Goal: Task Accomplishment & Management: Use online tool/utility

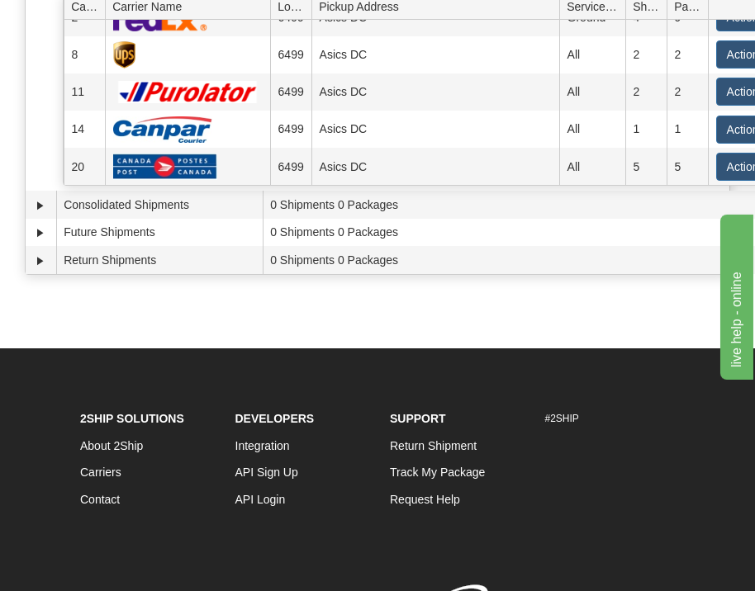
scroll to position [248, 0]
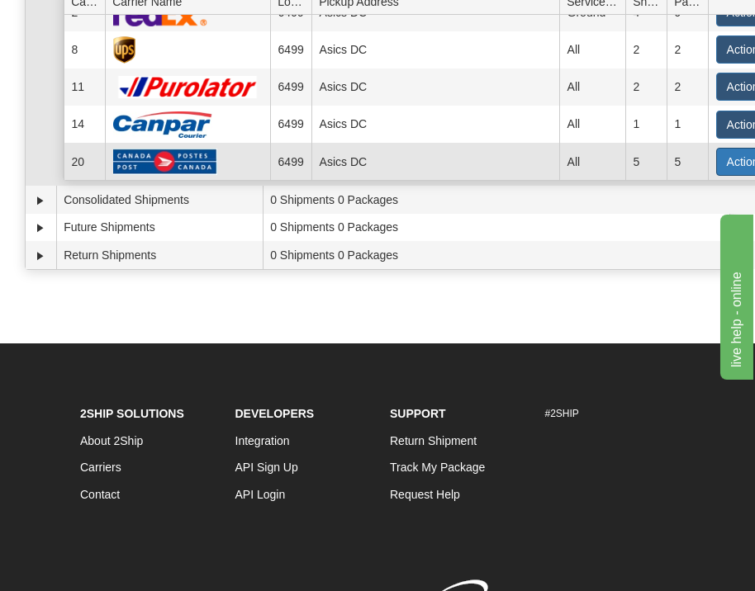
click at [745, 148] on button "Actions" at bounding box center [749, 162] width 66 height 28
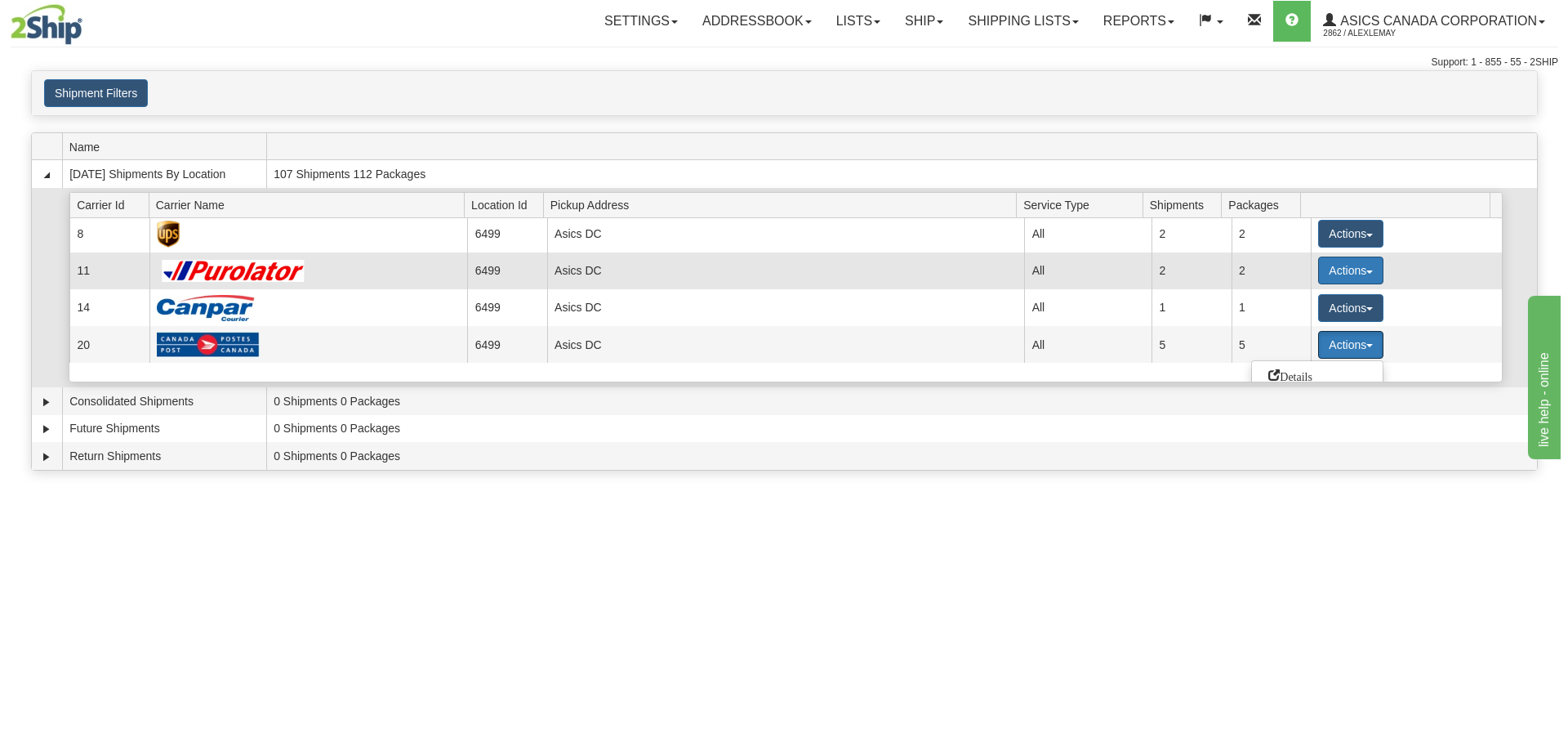
scroll to position [171, 0]
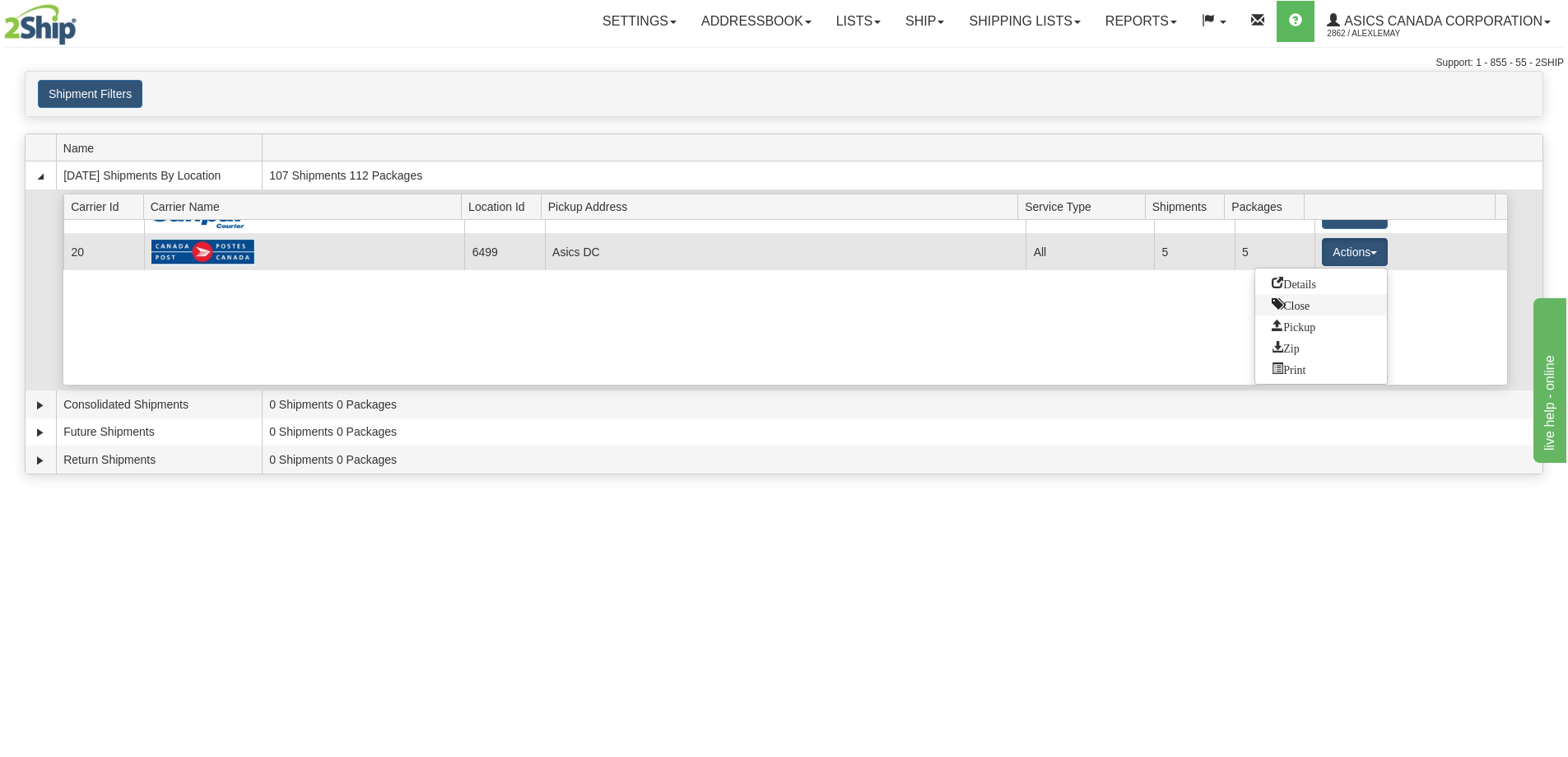
click at [752, 304] on span "Close" at bounding box center [1291, 304] width 38 height 12
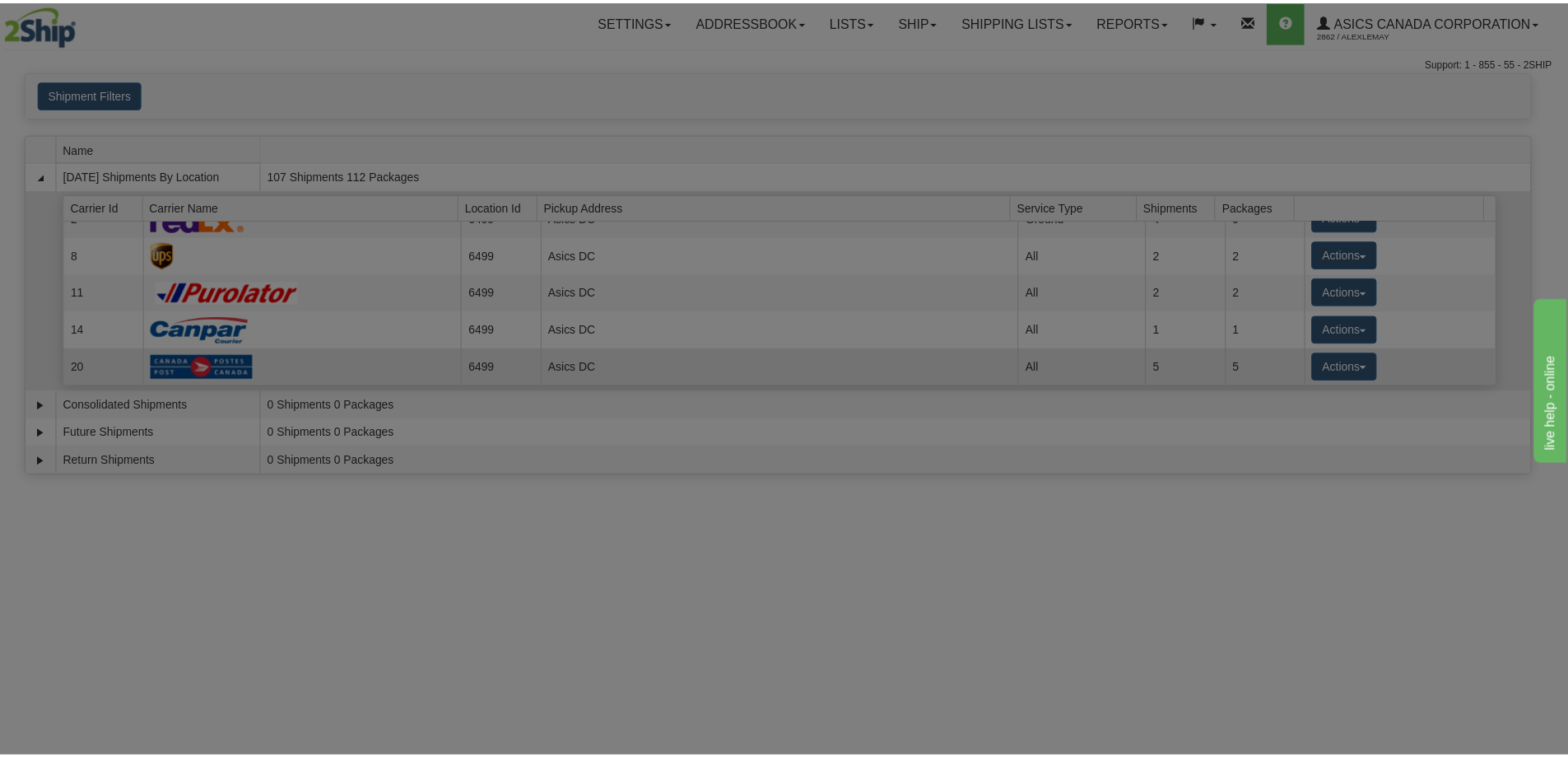
scroll to position [59, 0]
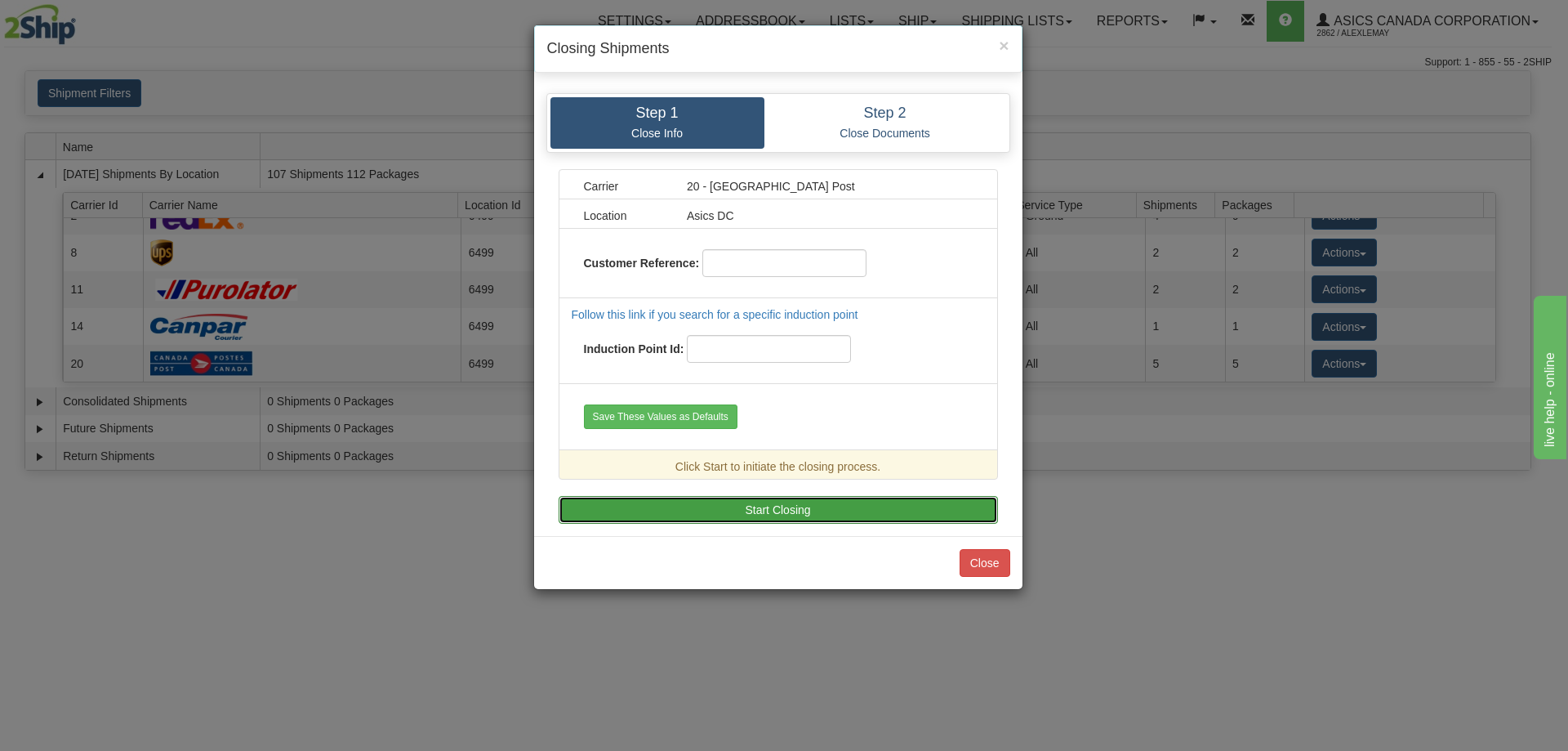
click at [746, 502] on button "Start Closing" at bounding box center [779, 510] width 439 height 28
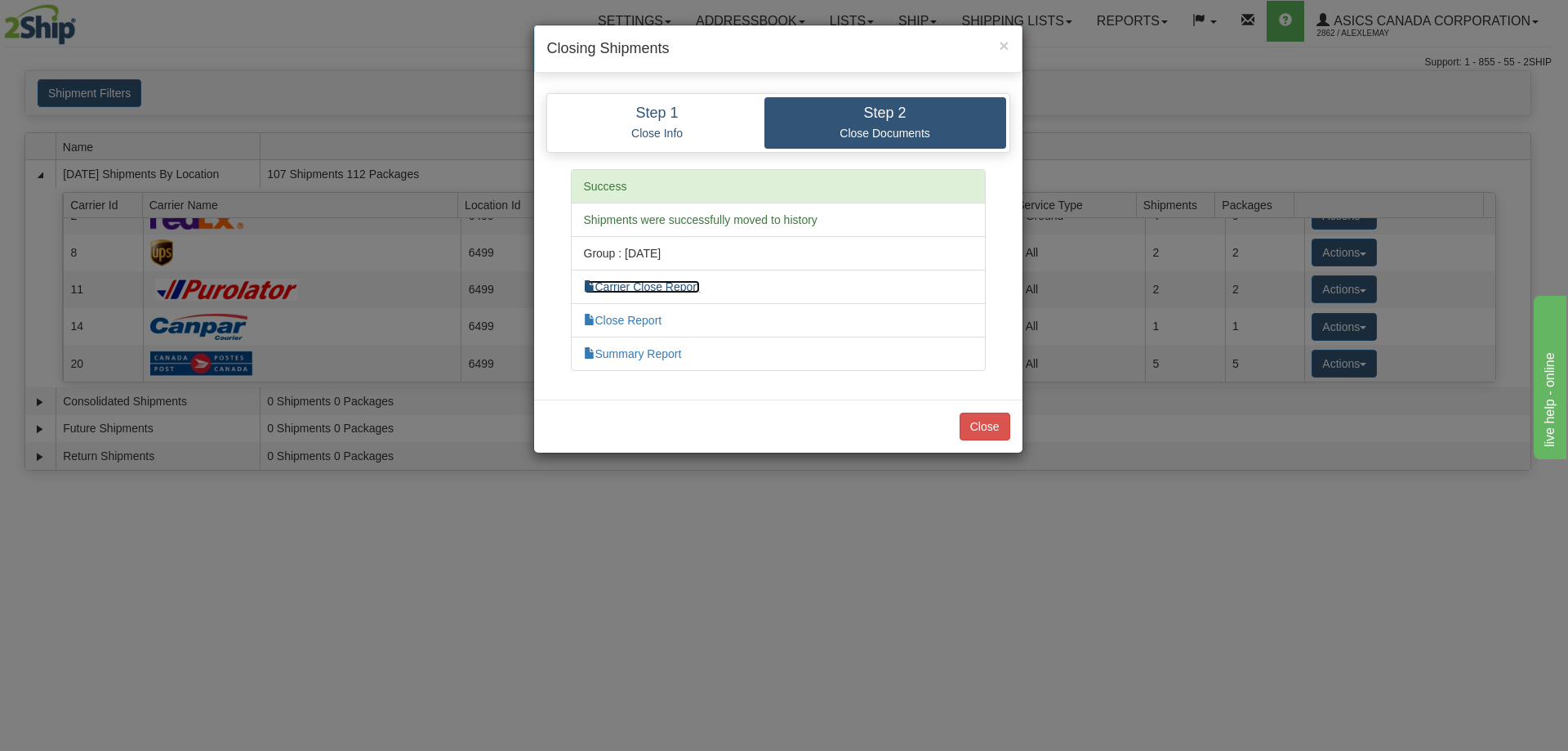
click at [663, 283] on link "Carrier Close Report" at bounding box center [641, 286] width 116 height 13
click at [746, 433] on button "Close" at bounding box center [984, 426] width 50 height 28
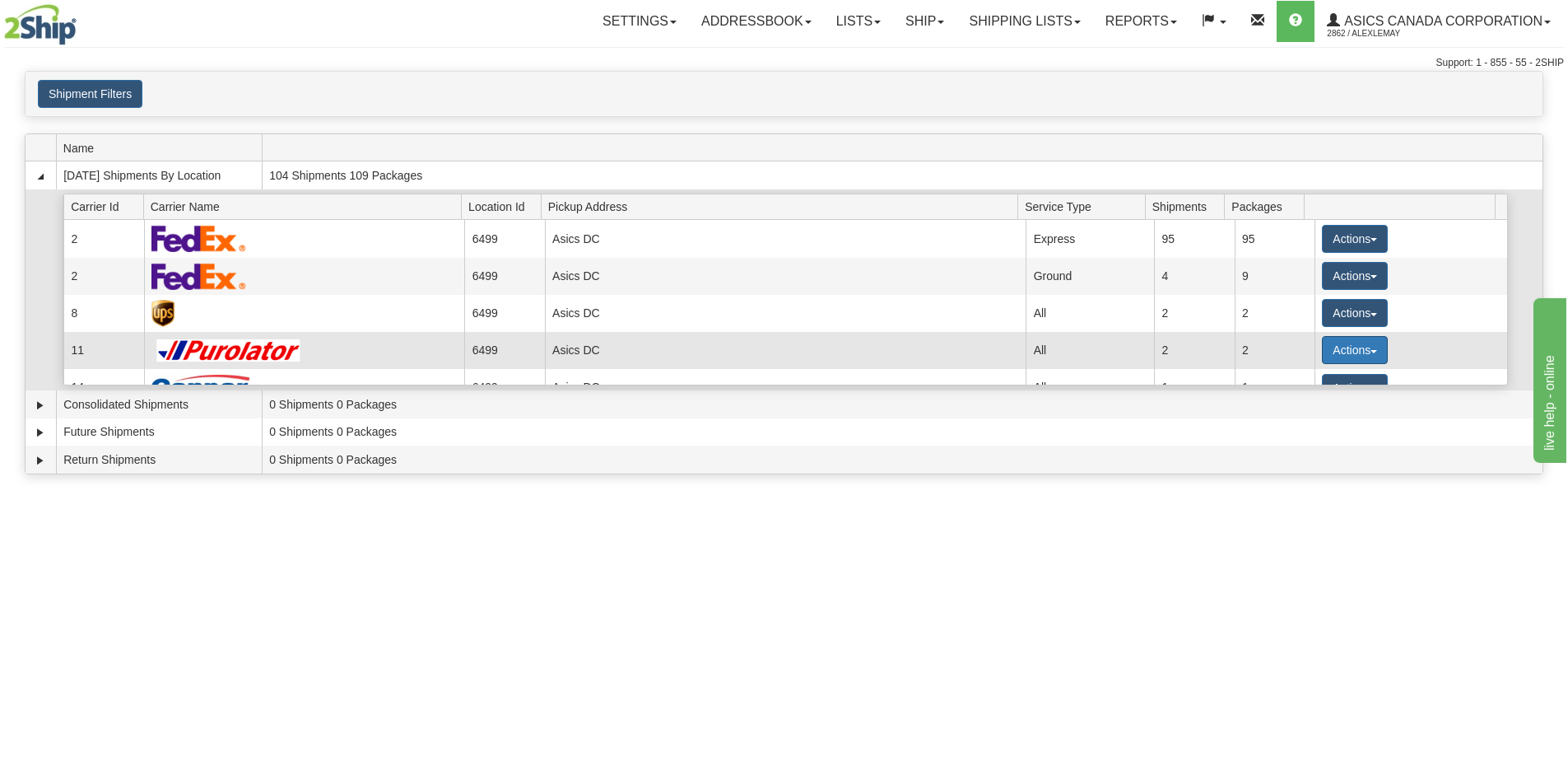
click at [752, 346] on button "Actions" at bounding box center [1355, 350] width 66 height 28
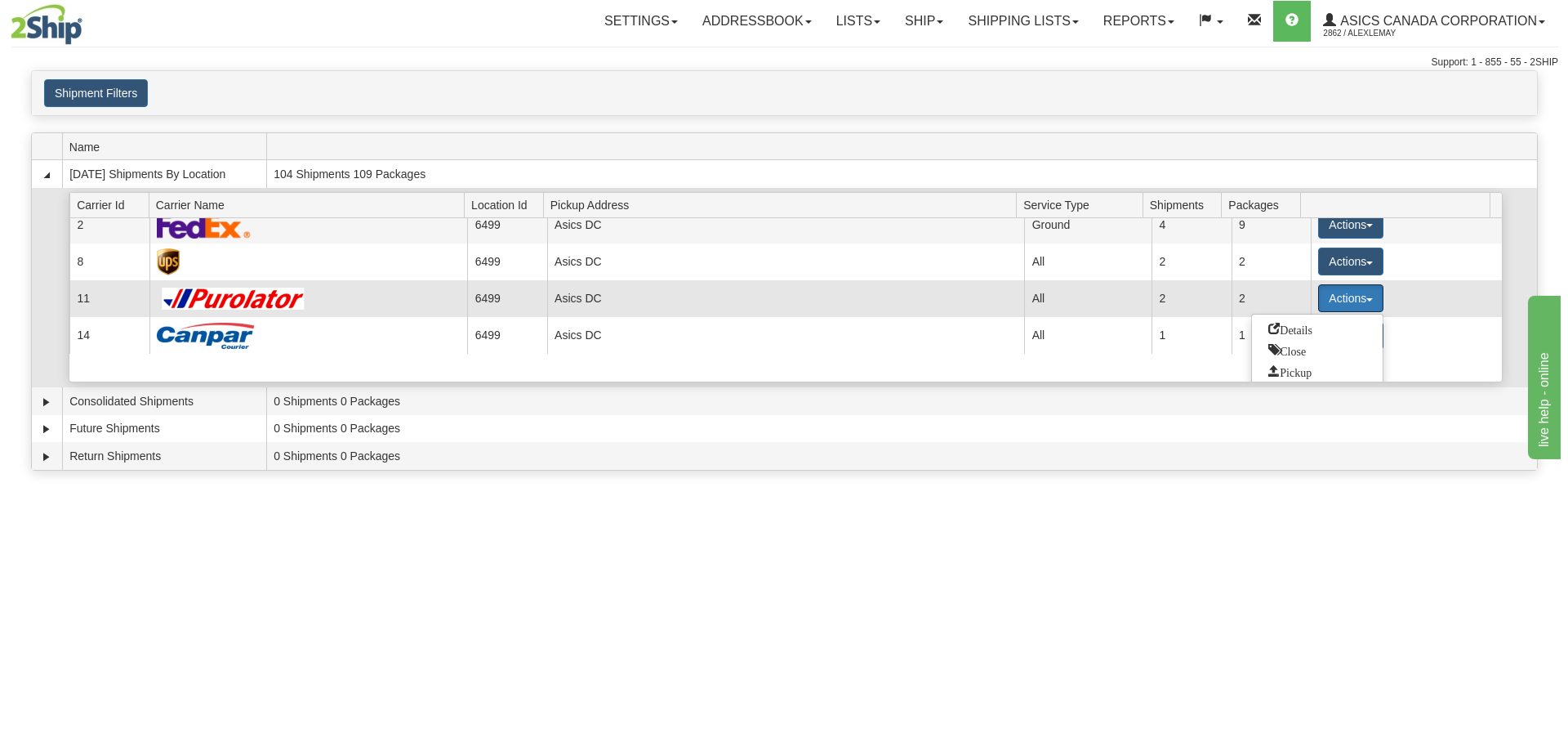
scroll to position [97, 0]
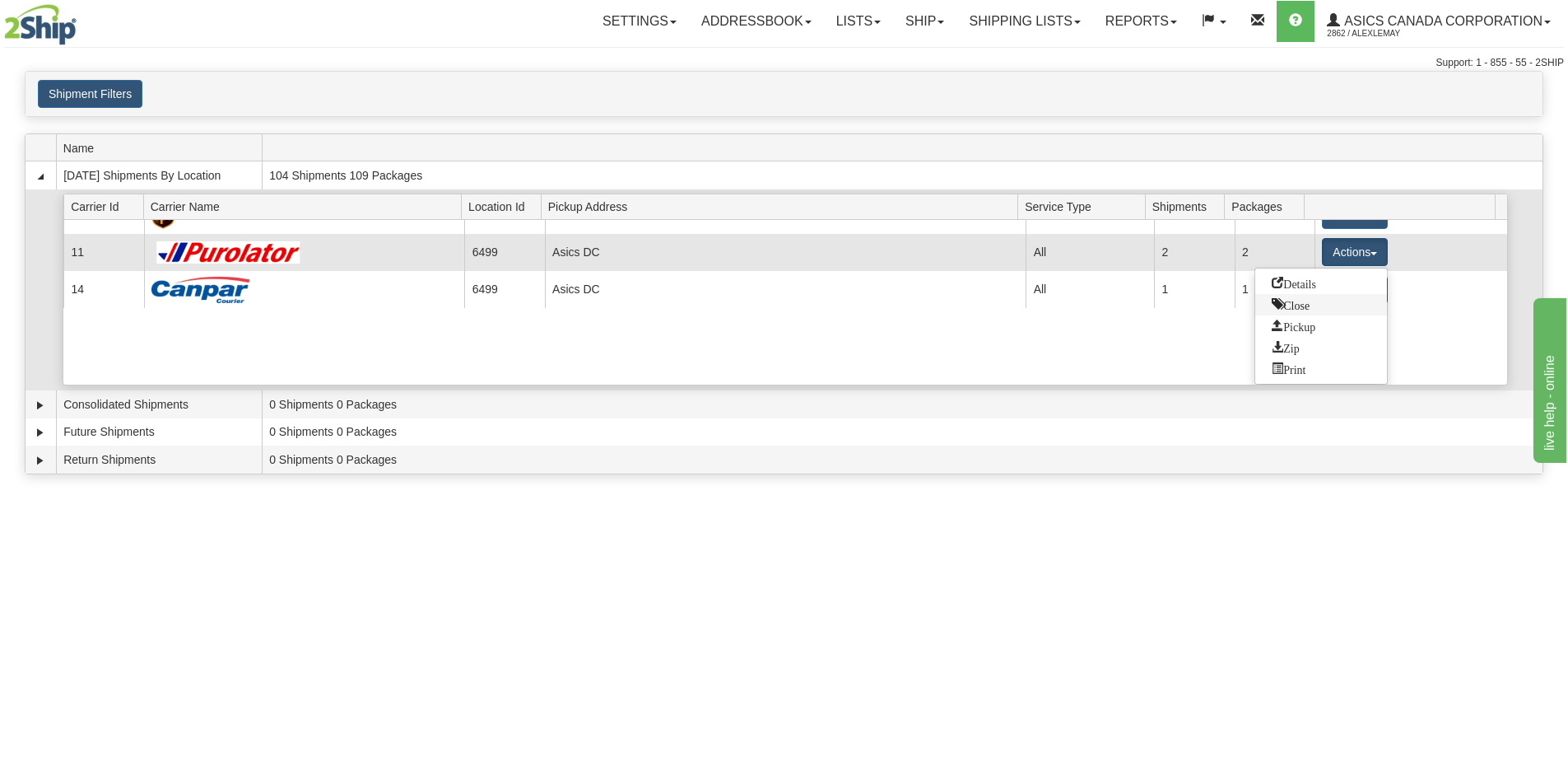
click at [752, 309] on span "Close" at bounding box center [1291, 304] width 38 height 12
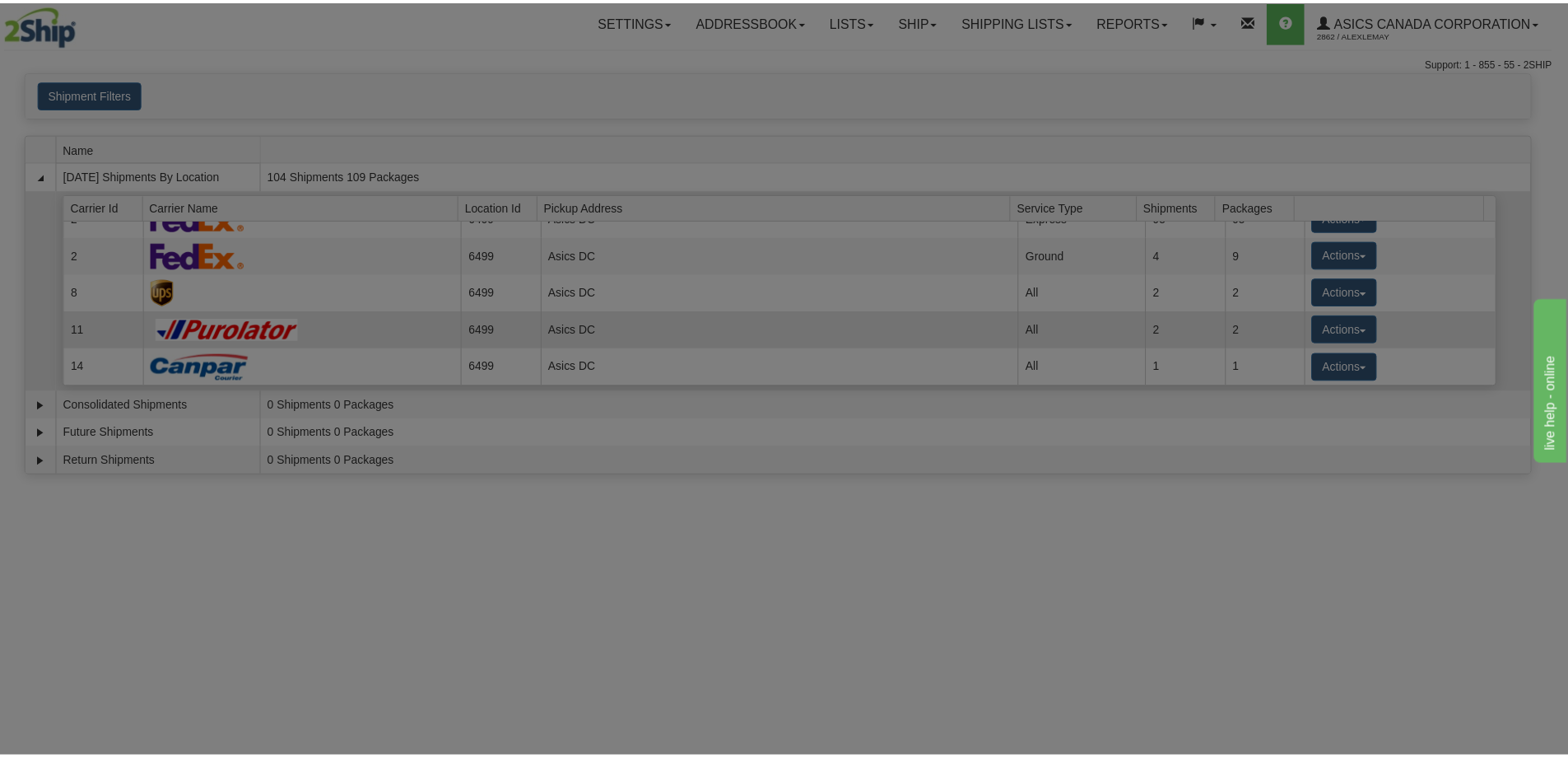
scroll to position [21, 0]
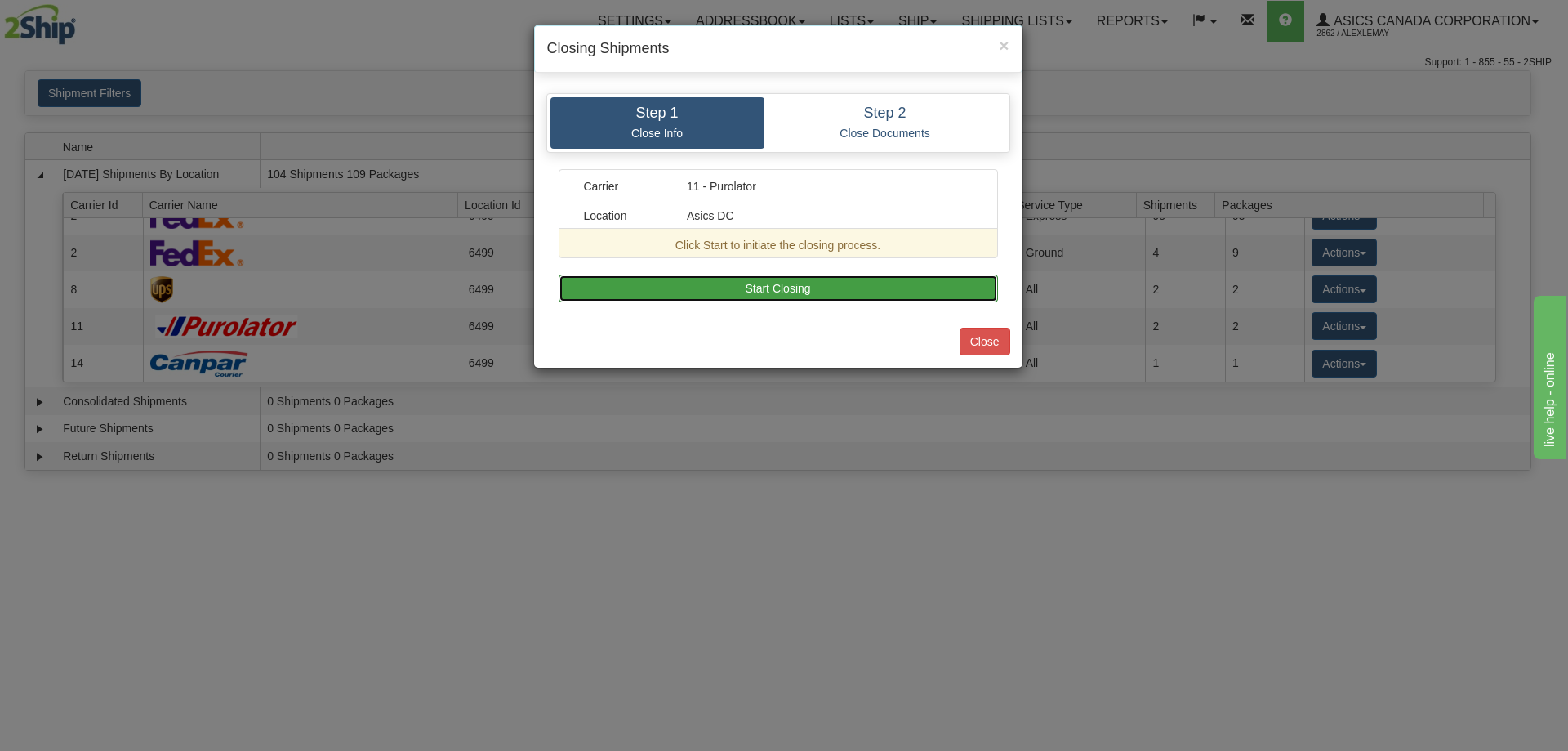
click at [746, 292] on button "Start Closing" at bounding box center [779, 288] width 439 height 28
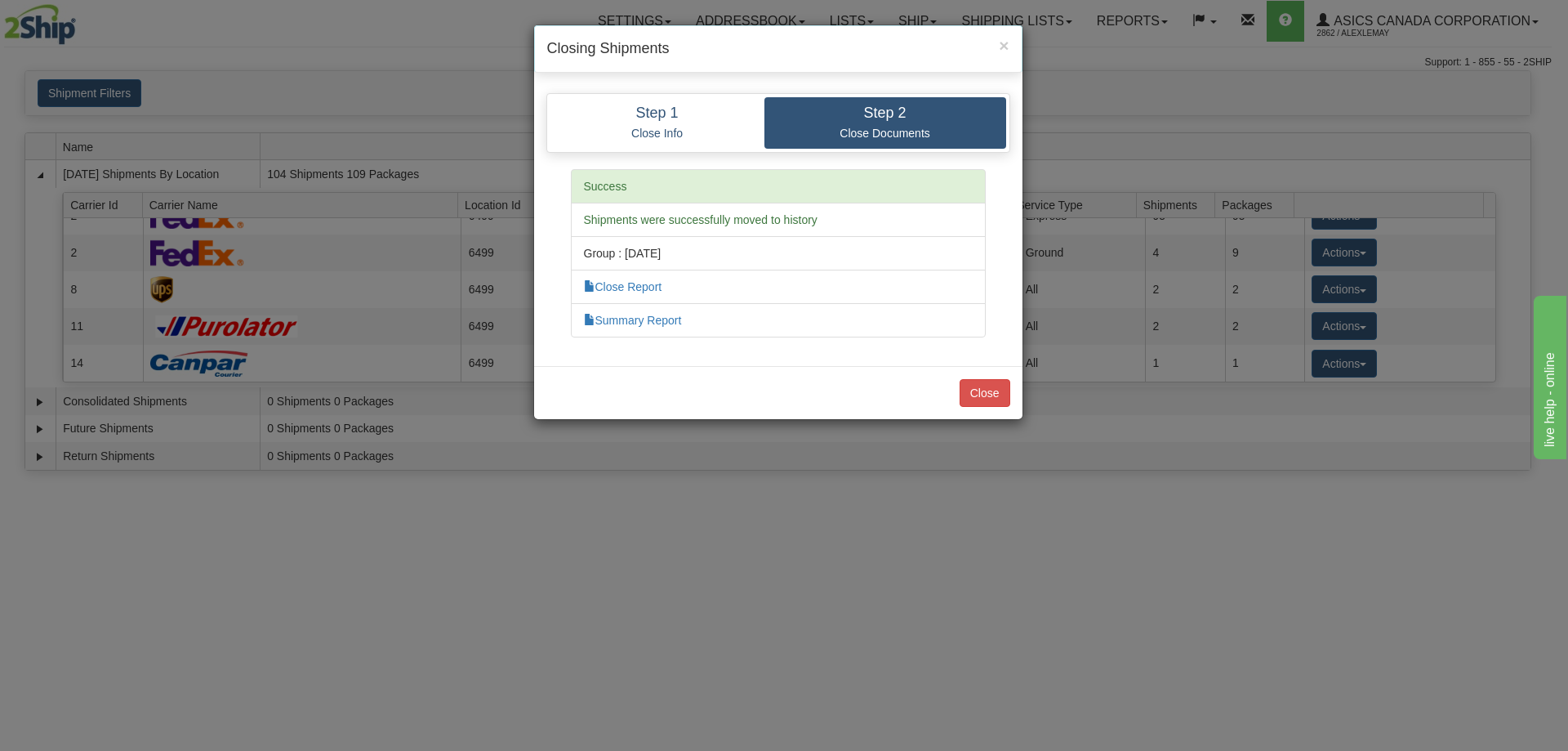
click at [652, 329] on li "Summary Report" at bounding box center [778, 320] width 415 height 35
click at [661, 319] on link "Summary Report" at bounding box center [632, 320] width 98 height 13
click at [746, 399] on button "Close" at bounding box center [984, 393] width 50 height 28
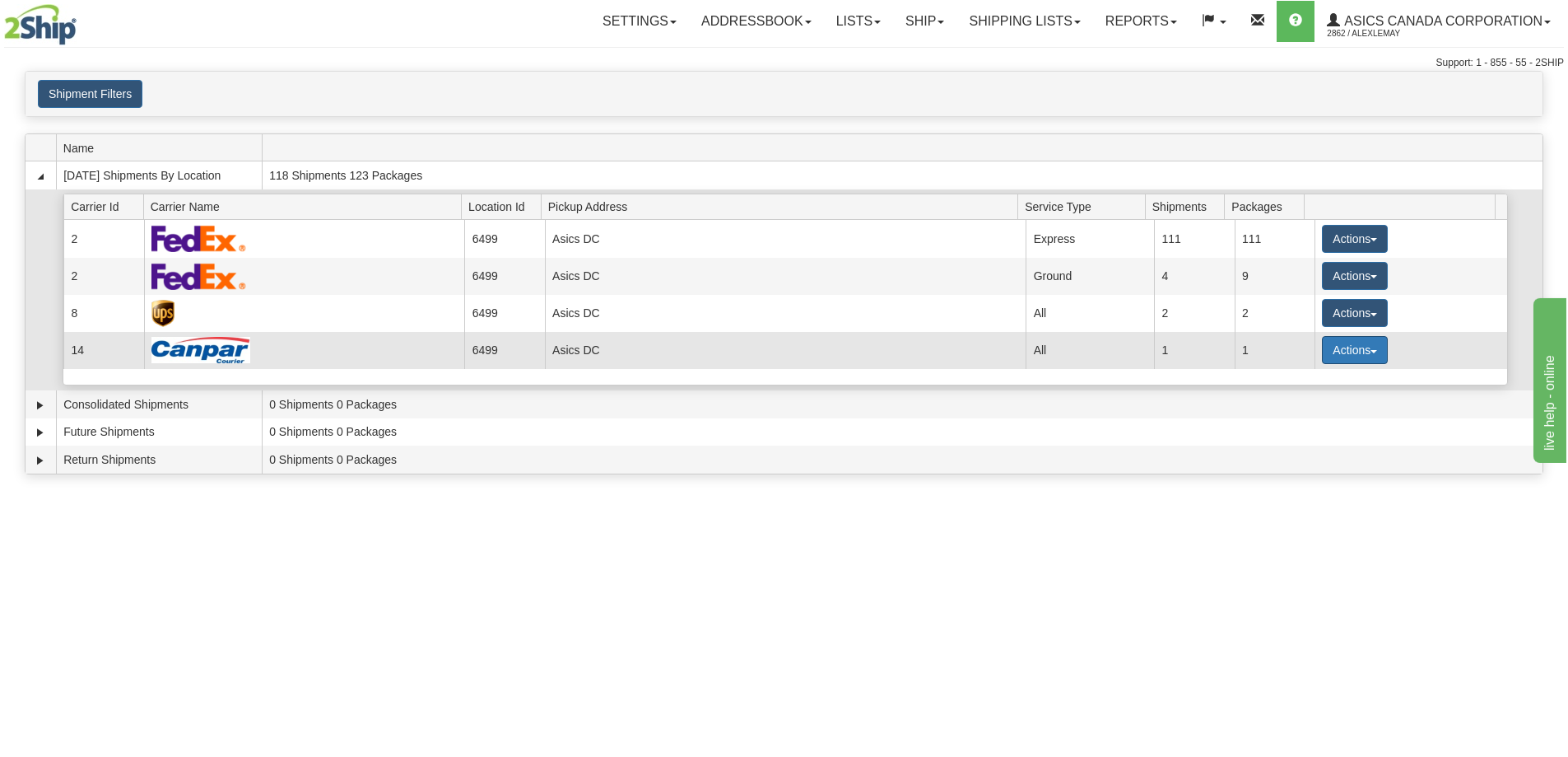
click at [752, 344] on button "Actions" at bounding box center [1355, 350] width 66 height 28
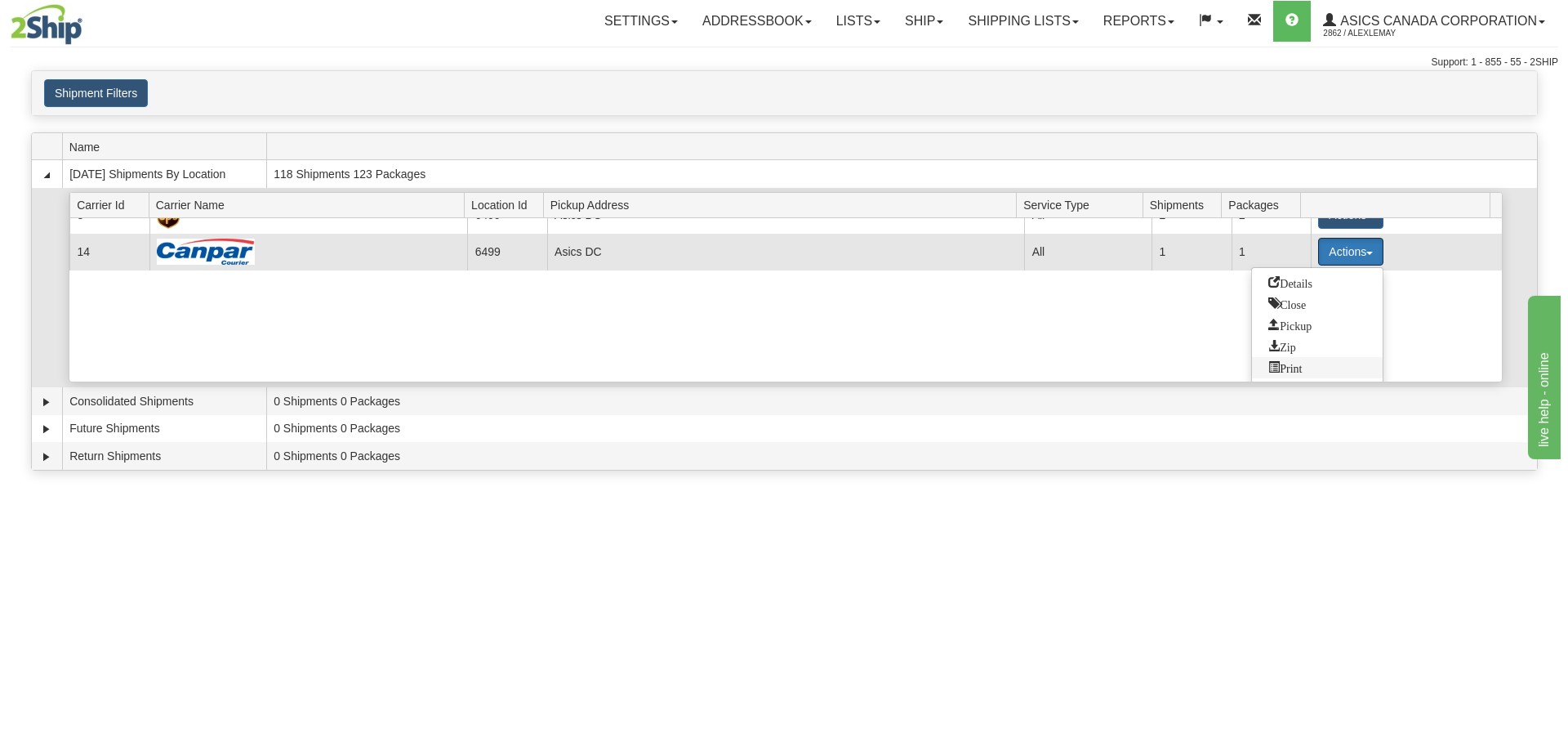
scroll to position [97, 0]
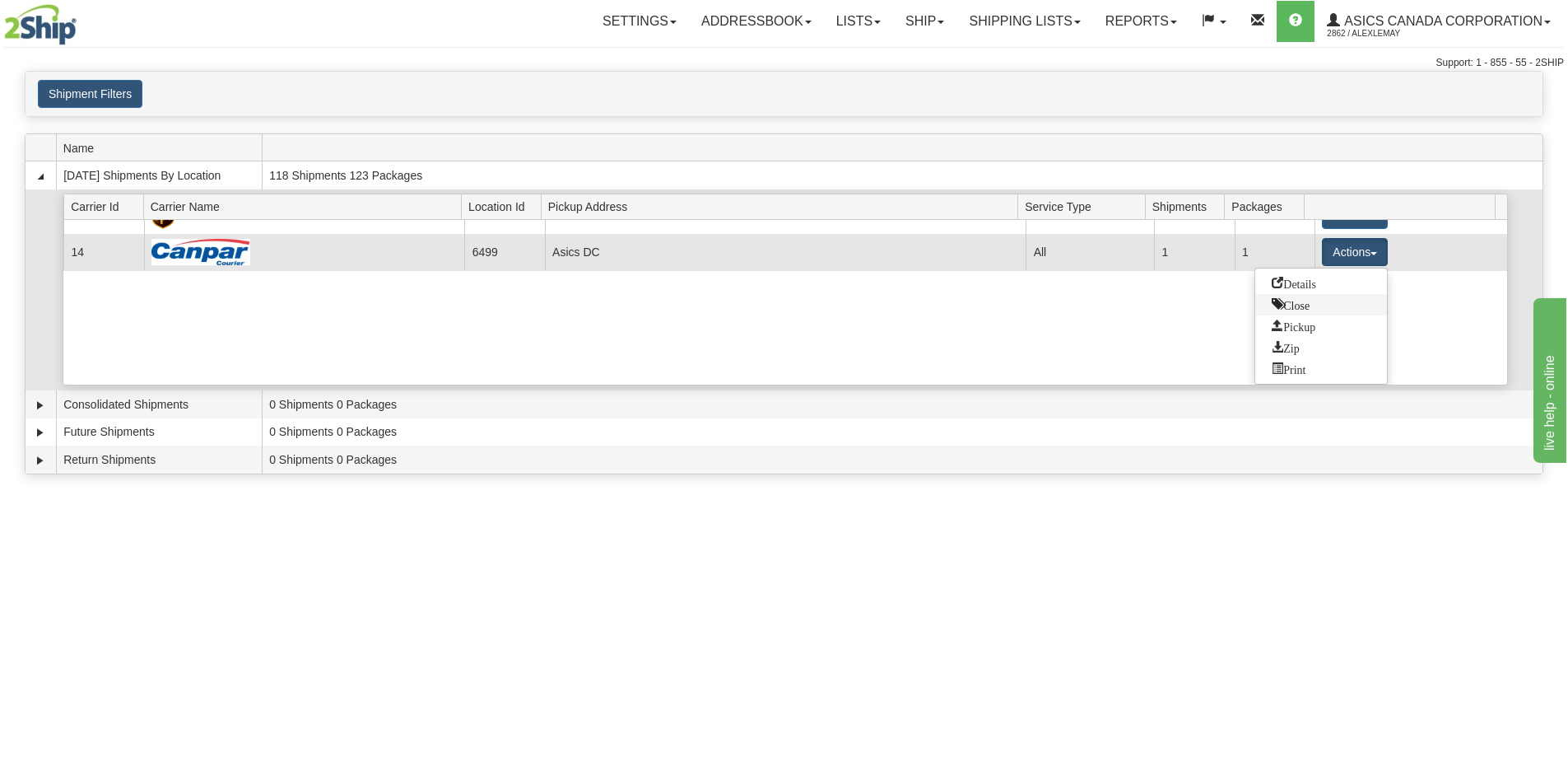
click at [752, 310] on link "Close" at bounding box center [1321, 304] width 132 height 21
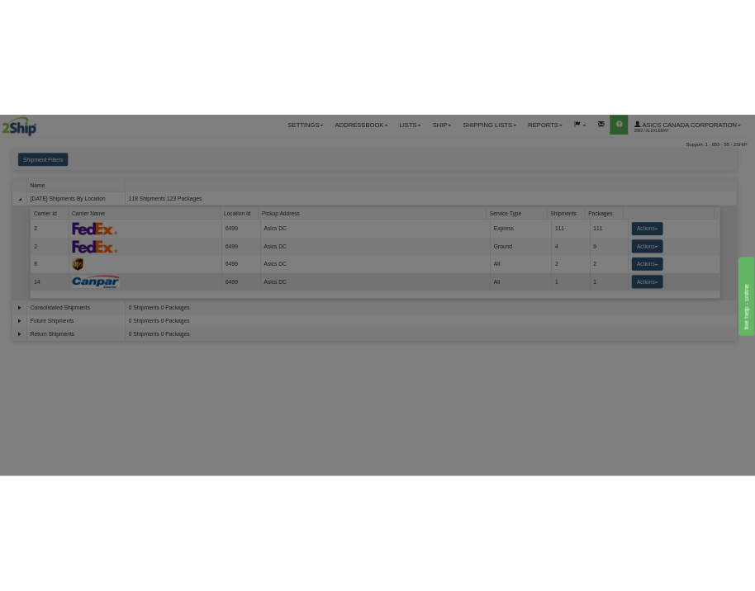
scroll to position [0, 0]
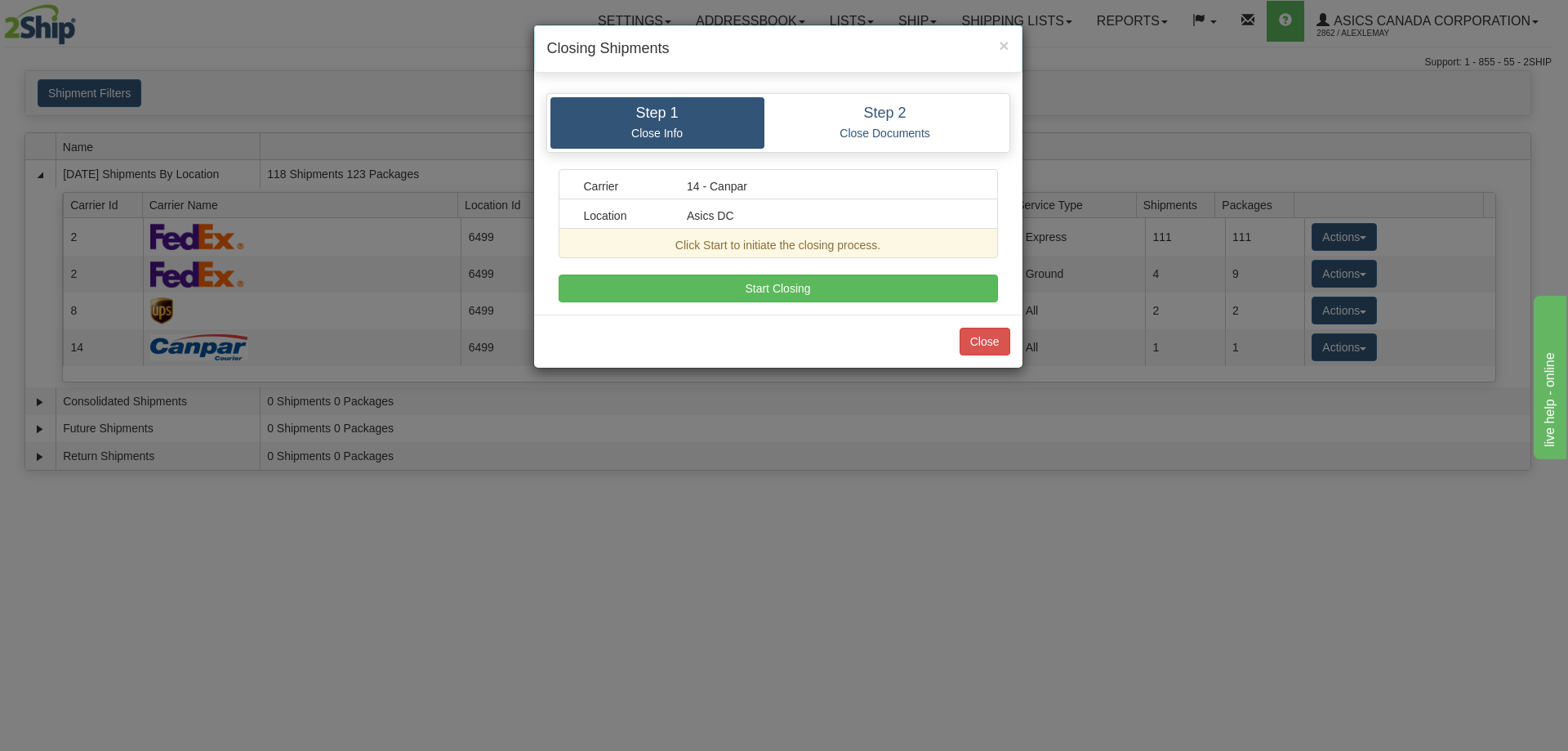
click at [746, 273] on div "Carrier 14 - Canpar Location Asics DC Click Start to initiate the closing proce…" at bounding box center [779, 235] width 439 height 134
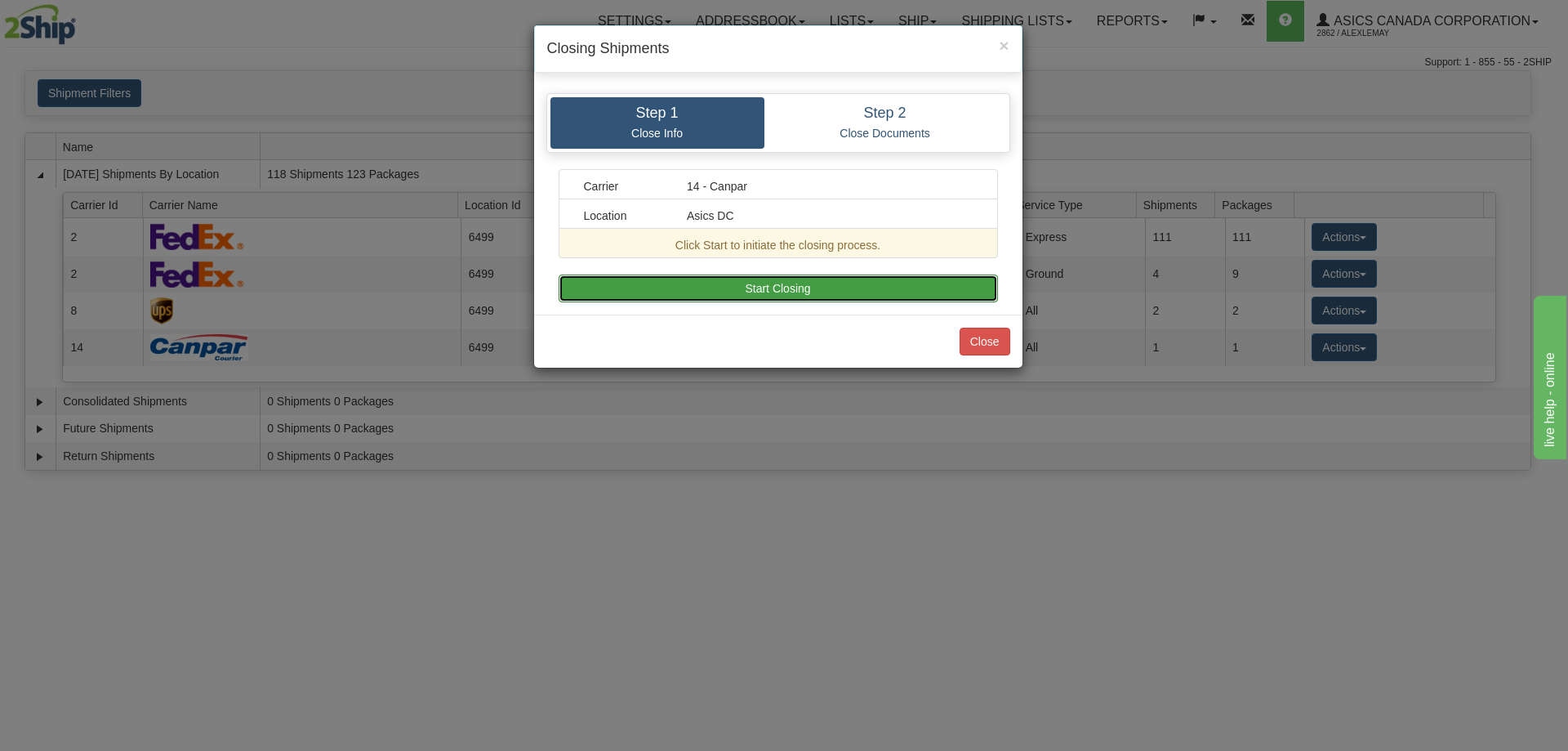
click at [746, 274] on button "Start Closing" at bounding box center [779, 288] width 439 height 28
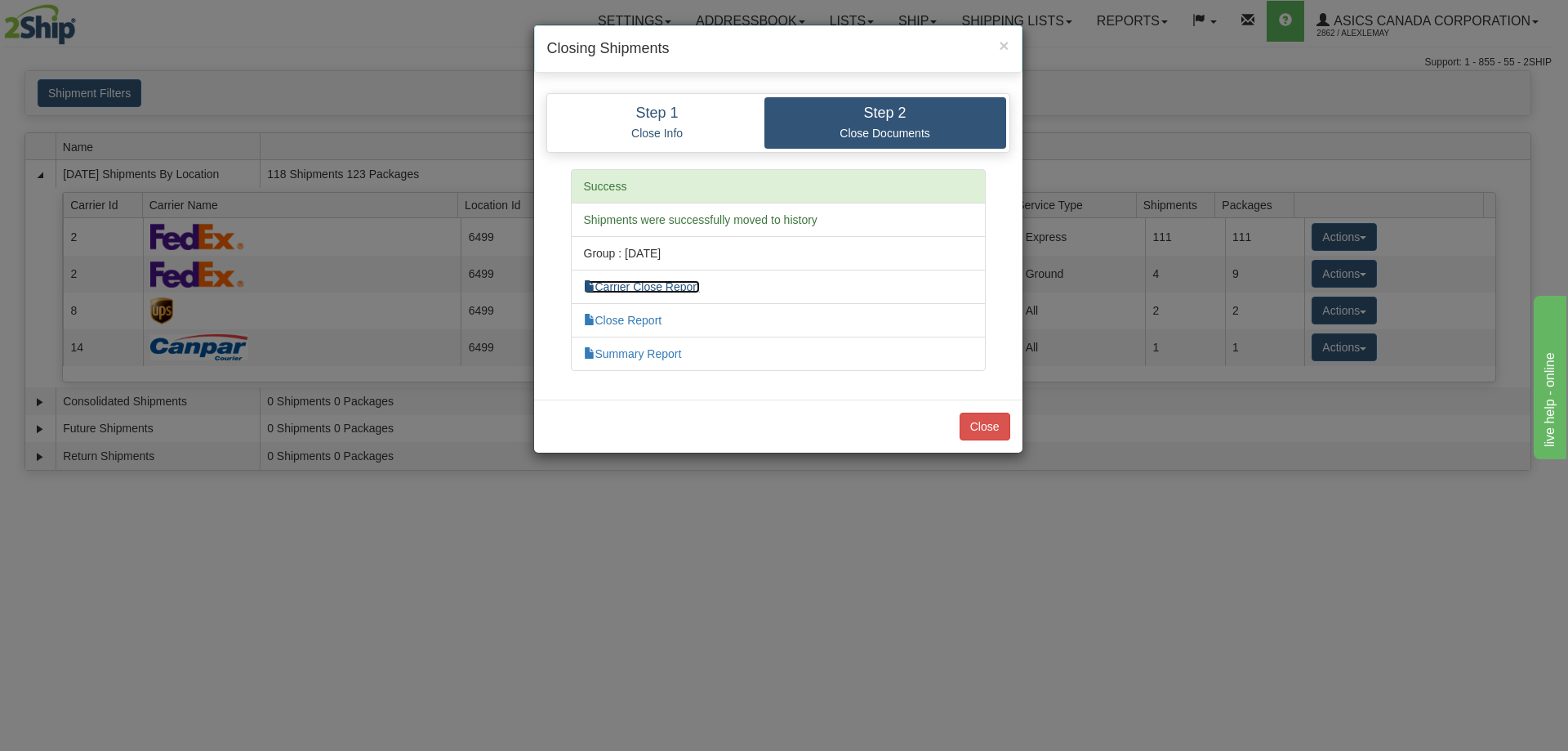
click at [649, 285] on link "Carrier Close Report" at bounding box center [641, 286] width 116 height 13
click at [661, 350] on link "Summary Report" at bounding box center [632, 353] width 98 height 13
click at [746, 44] on span "×" at bounding box center [1004, 45] width 10 height 19
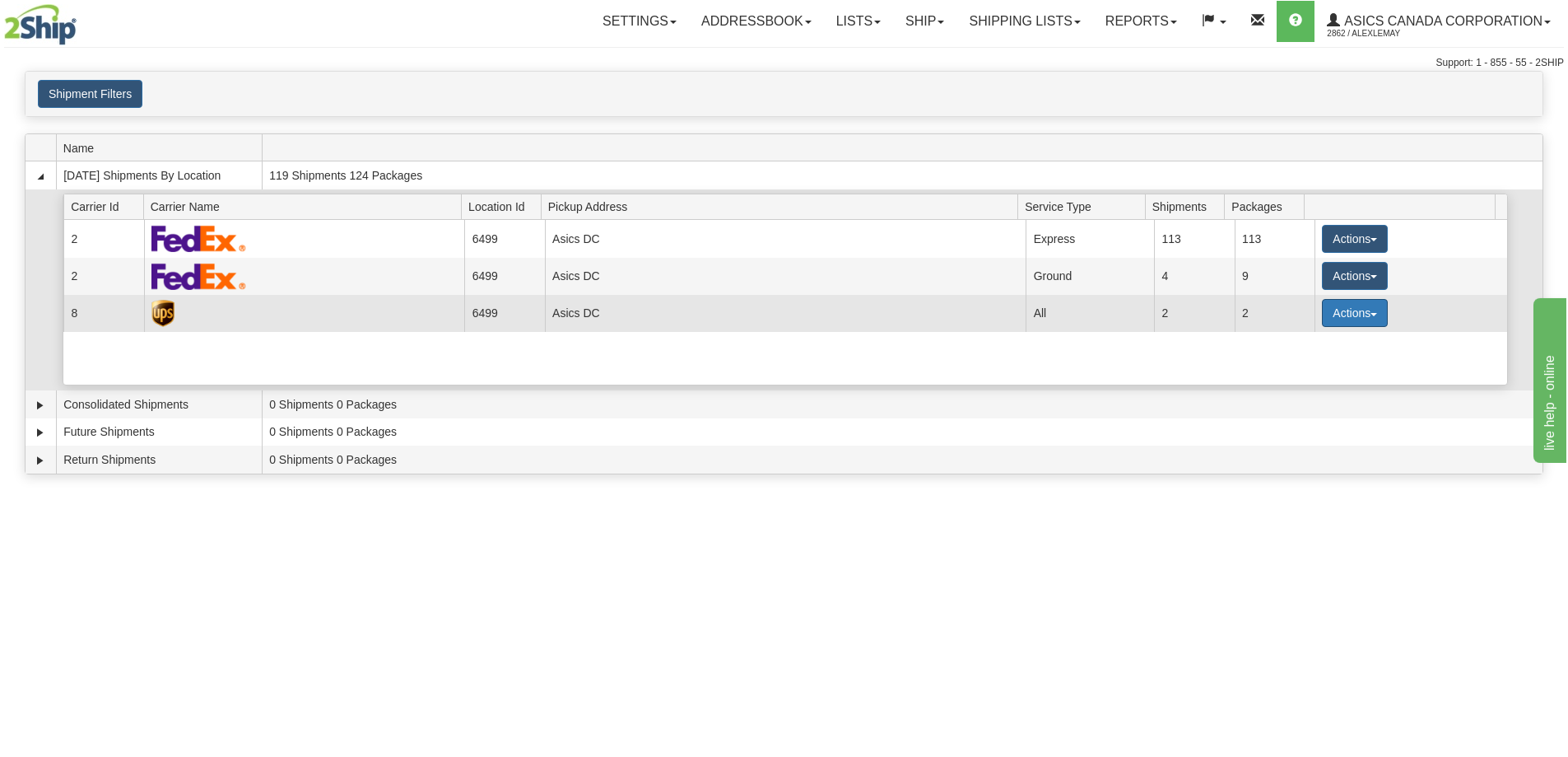
click at [752, 312] on button "Actions" at bounding box center [1355, 313] width 66 height 28
click at [752, 364] on span "Close" at bounding box center [1291, 365] width 38 height 12
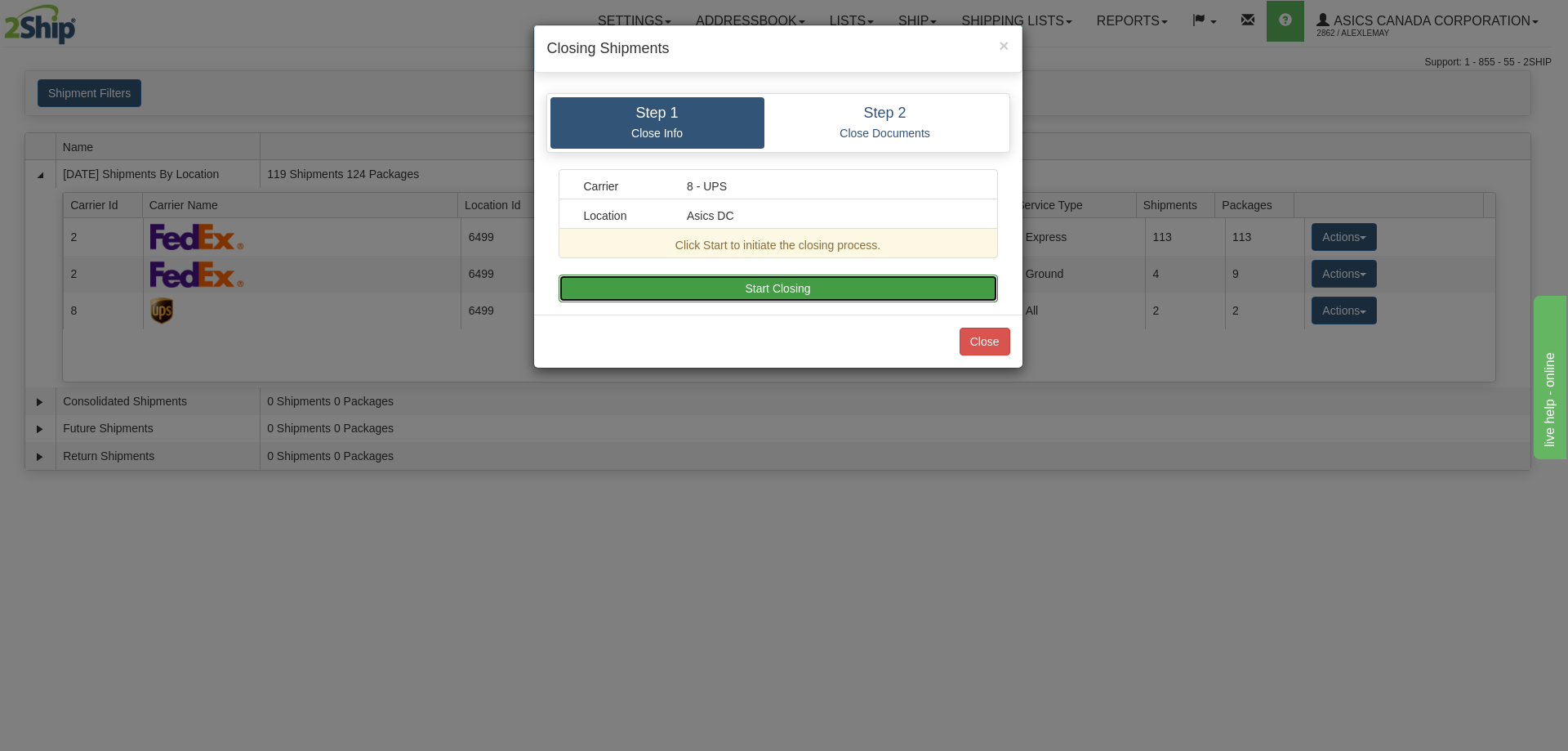
click at [746, 280] on button "Start Closing" at bounding box center [779, 288] width 439 height 28
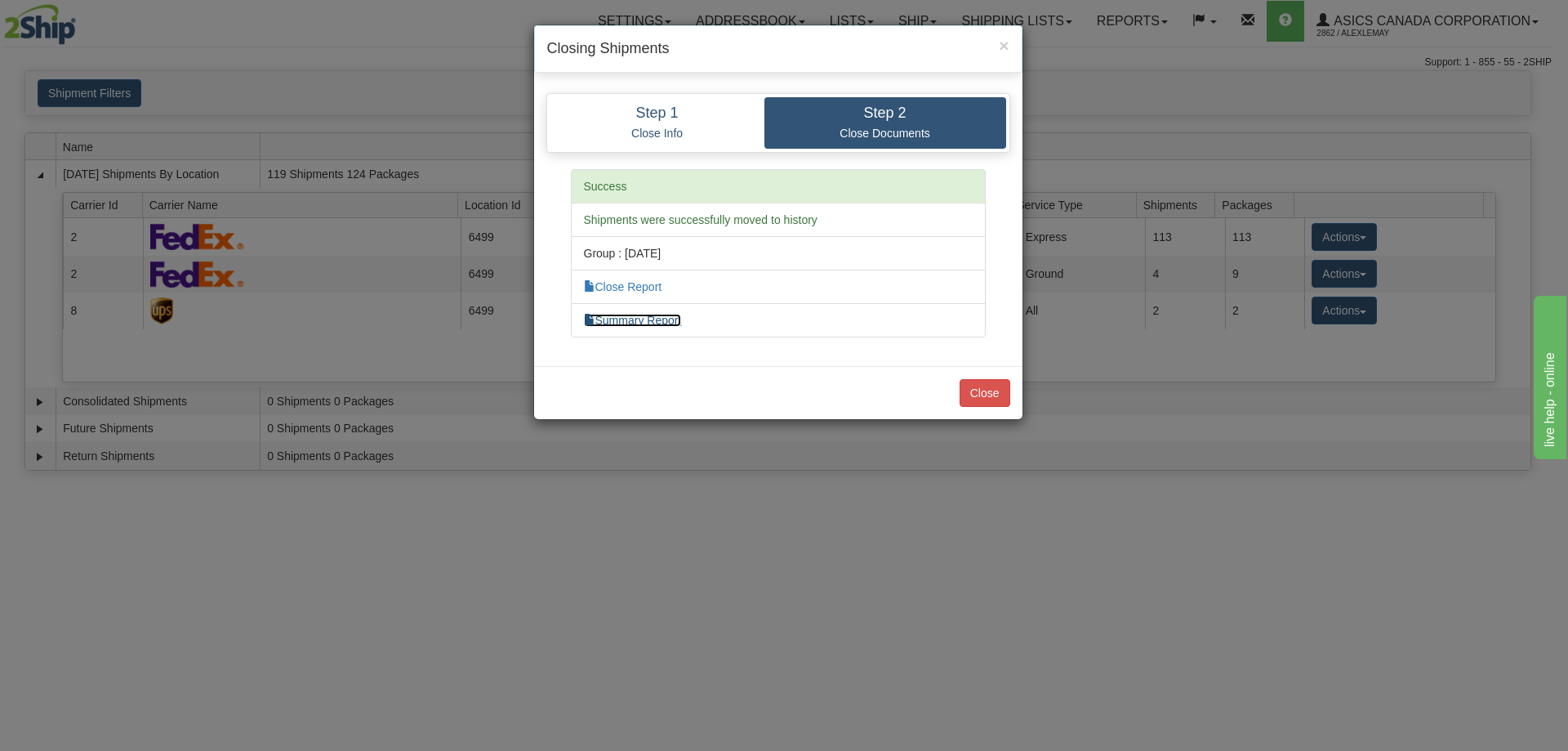
click at [619, 317] on link "Summary Report" at bounding box center [632, 320] width 98 height 13
click at [746, 190] on li "Success" at bounding box center [778, 186] width 415 height 35
click at [746, 47] on span "×" at bounding box center [1004, 45] width 10 height 19
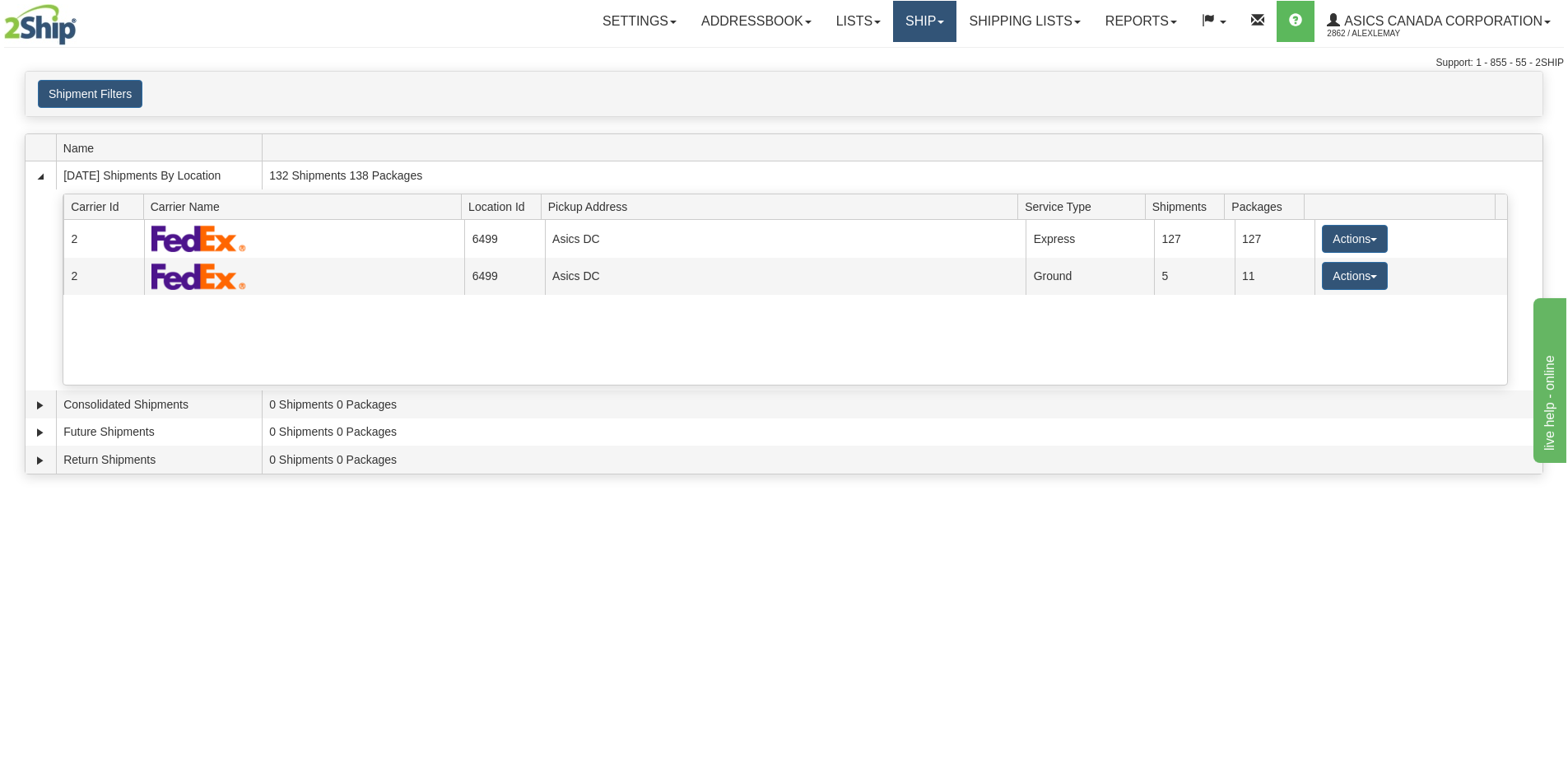
click at [752, 24] on link "Ship" at bounding box center [925, 21] width 64 height 41
click at [752, 60] on span "Ship Screen" at bounding box center [873, 57] width 63 height 13
